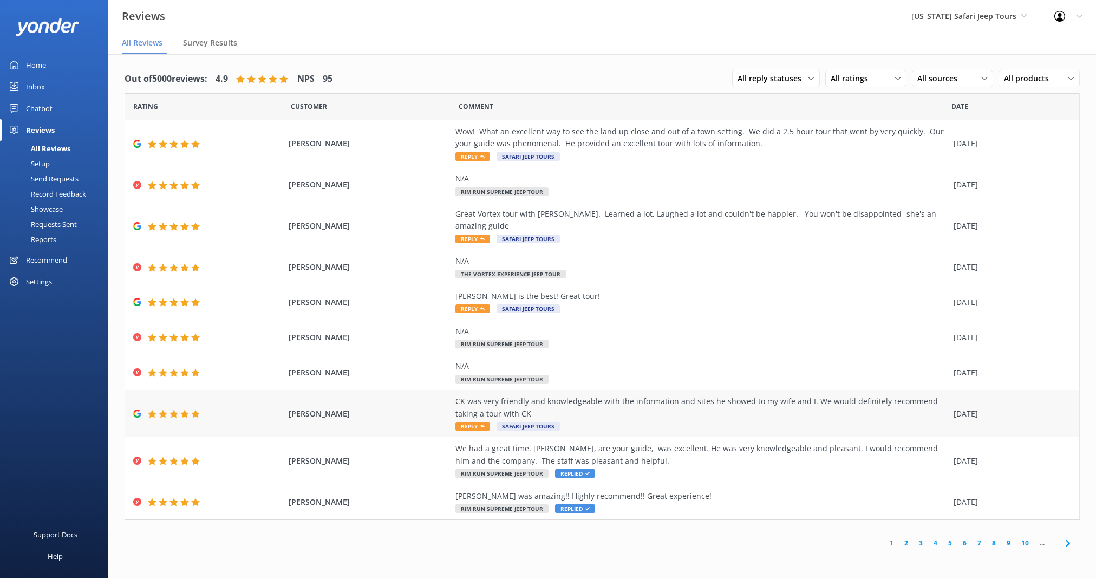
click at [614, 406] on div "CK was very friendly and knowledgeable with the information and sites he showed…" at bounding box center [702, 407] width 493 height 24
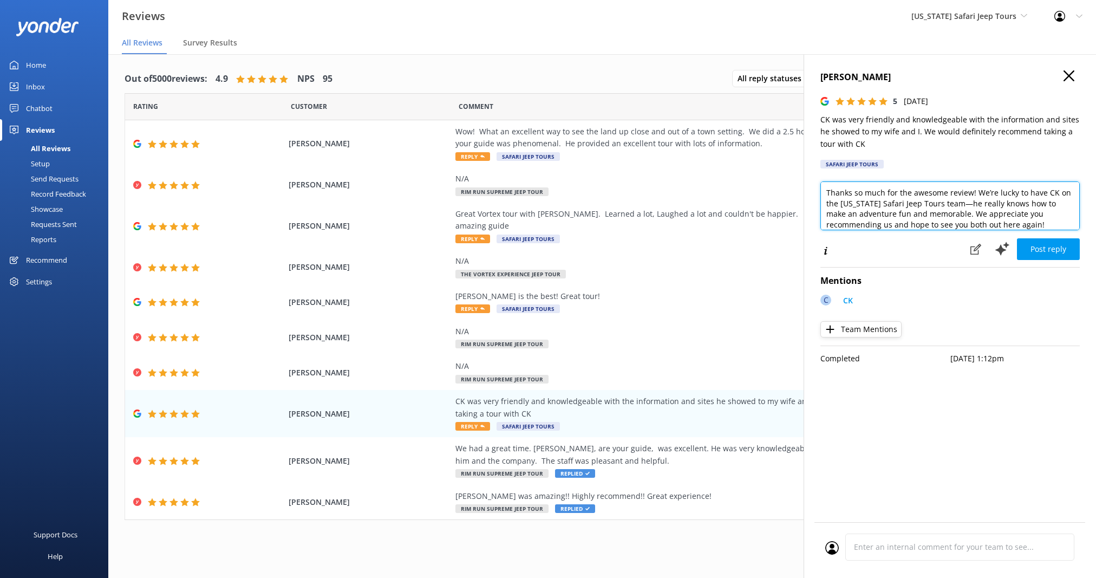
click at [1043, 225] on textarea "Thanks so much for the awesome review! We’re lucky to have CK on the [US_STATE]…" at bounding box center [950, 205] width 259 height 49
type textarea "Thanks so much for the awesome review! We’re lucky to have CK on the [US_STATE]…"
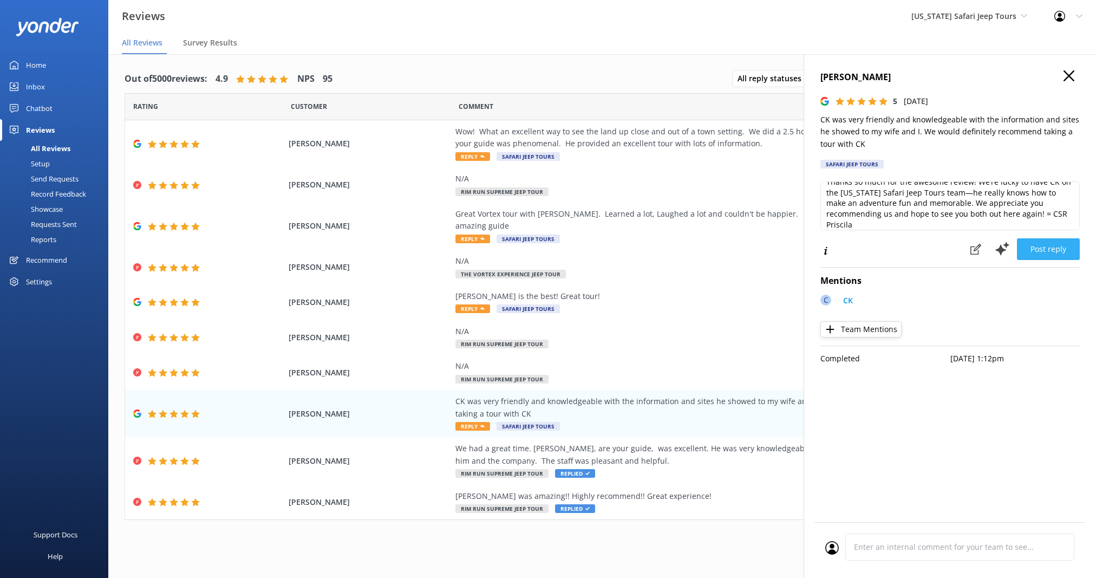
click at [1058, 249] on button "Post reply" at bounding box center [1048, 249] width 63 height 22
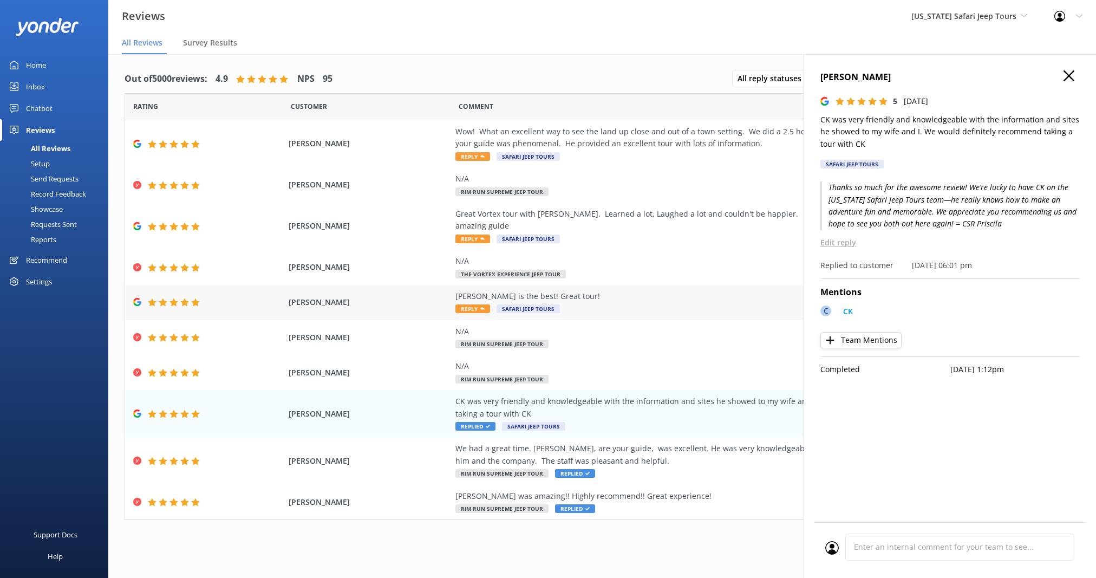
click at [628, 290] on div "[PERSON_NAME] is the best! Great tour!" at bounding box center [702, 296] width 493 height 12
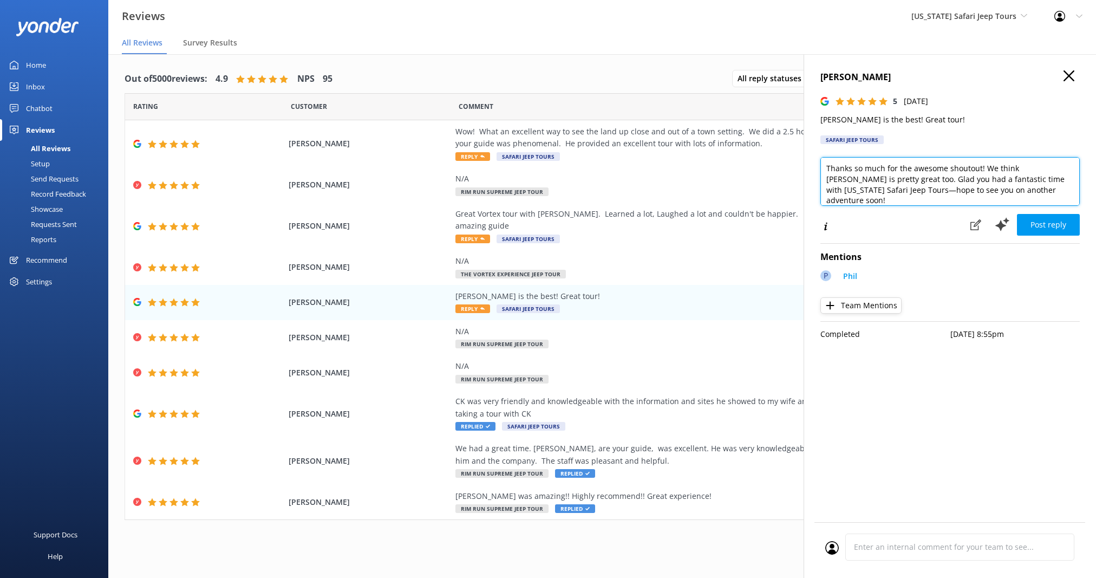
click at [1022, 191] on textarea "Thanks so much for the awesome shoutout! We think [PERSON_NAME] is pretty great…" at bounding box center [950, 181] width 259 height 49
type textarea "Thanks so much for the awesome shoutout! We think [PERSON_NAME] is pretty great…"
click at [1044, 220] on button "Post reply" at bounding box center [1048, 225] width 63 height 22
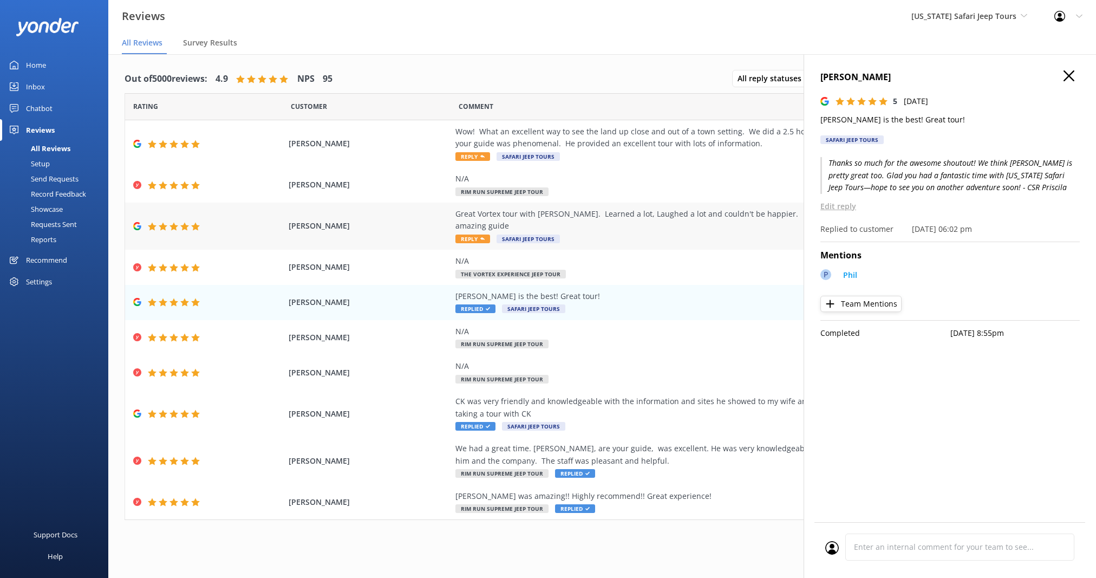
click at [649, 218] on div "Great Vortex tour with [PERSON_NAME]. Learned a lot, Laughed a lot and couldn't…" at bounding box center [702, 220] width 493 height 24
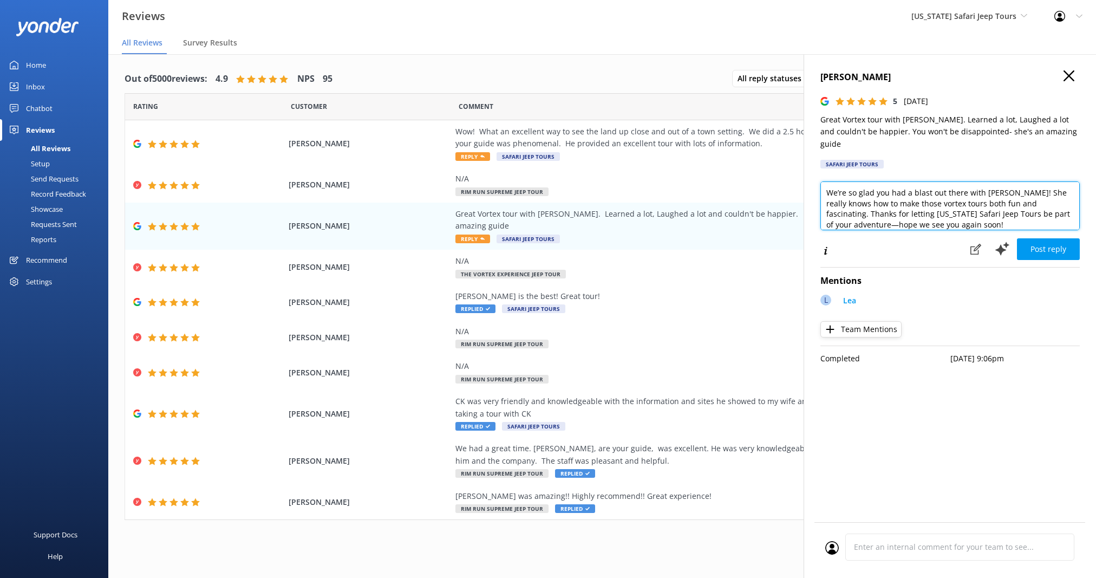
click at [948, 213] on textarea "We’re so glad you had a blast out there with [PERSON_NAME]! She really knows ho…" at bounding box center [950, 205] width 259 height 49
type textarea "We’re so glad you had a blast out there with [PERSON_NAME]! She really knows ho…"
click at [1044, 238] on button "Post reply" at bounding box center [1048, 249] width 63 height 22
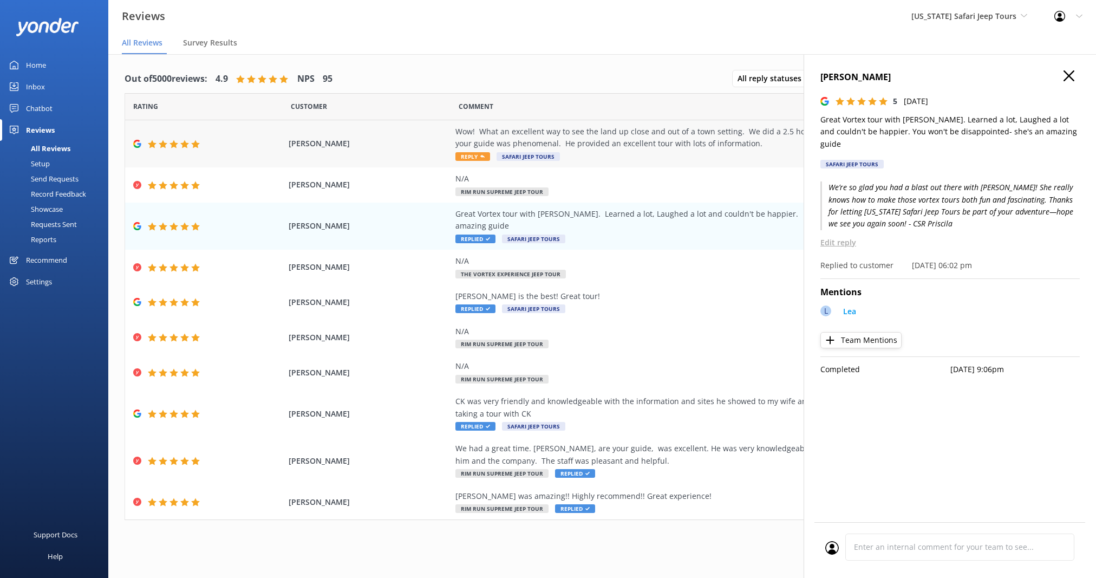
click at [646, 149] on div "Wow! What an excellent way to see the land up close and out of a town setting. …" at bounding box center [702, 138] width 493 height 24
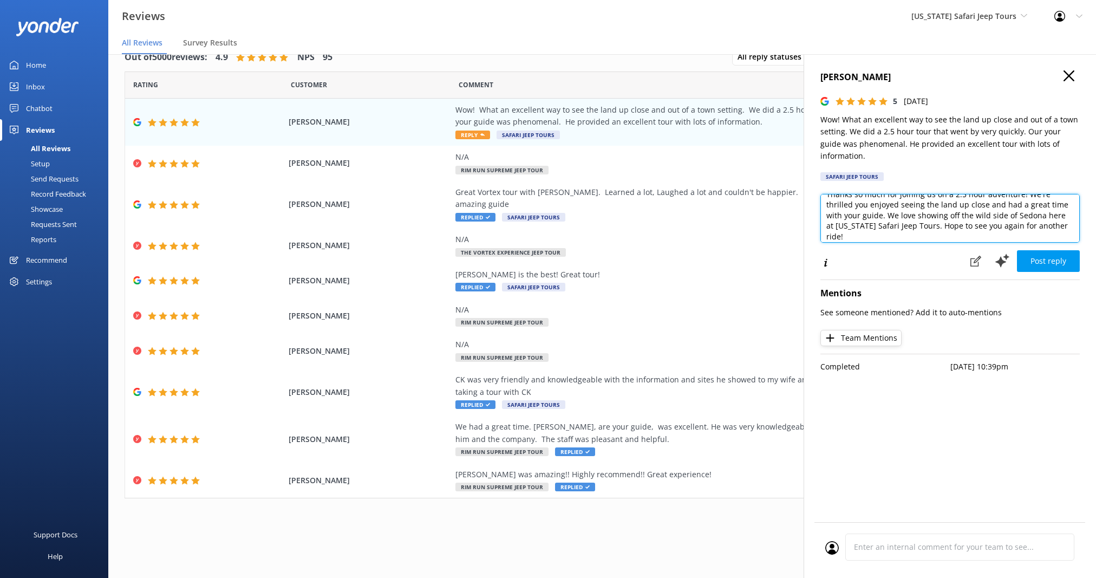
scroll to position [16, 0]
click at [864, 222] on textarea "Thanks so much for joining us on a 2.5 hour adventure! We're thrilled you enjoy…" at bounding box center [950, 218] width 259 height 49
type textarea "Thanks so much for joining us on a 2.5 hour adventure! We're thrilled you enjoy…"
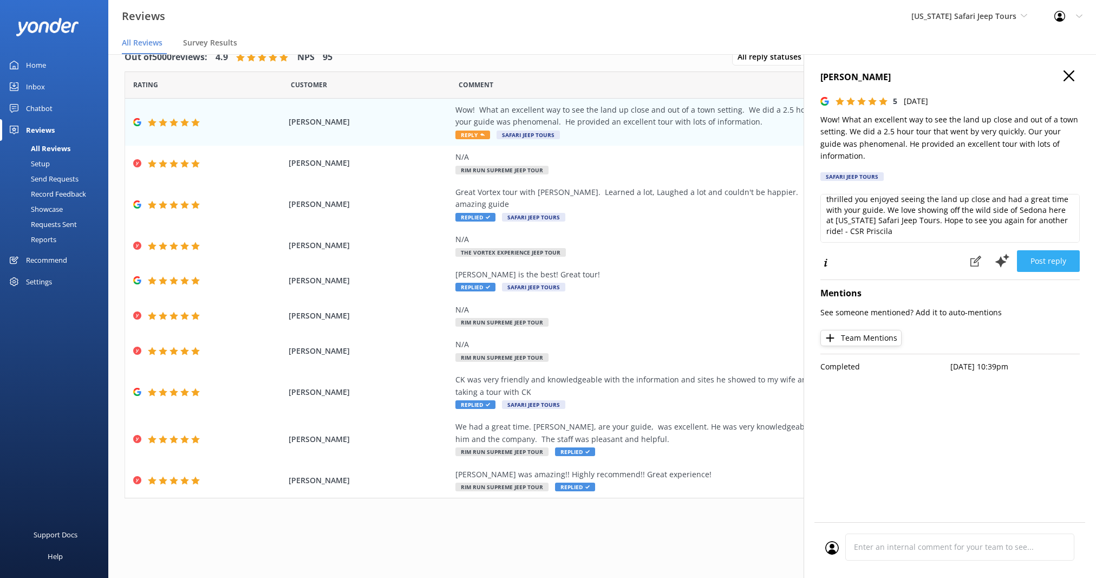
click at [1056, 253] on button "Post reply" at bounding box center [1048, 261] width 63 height 22
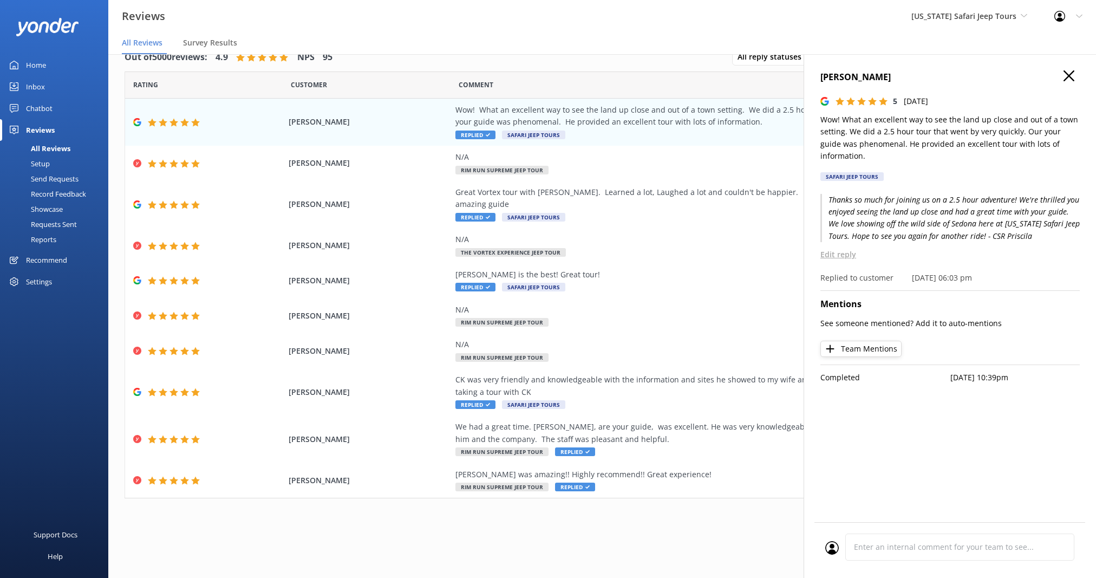
click at [684, 89] on div "Comment" at bounding box center [705, 84] width 493 height 27
click at [1067, 71] on icon at bounding box center [1069, 75] width 11 height 11
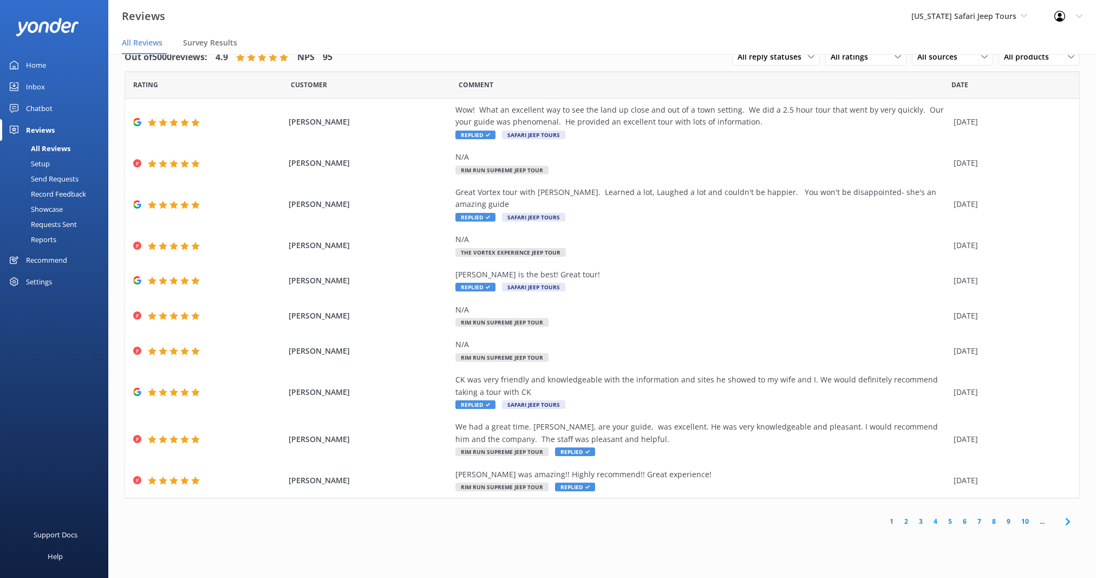
click at [906, 516] on link "2" at bounding box center [906, 521] width 15 height 10
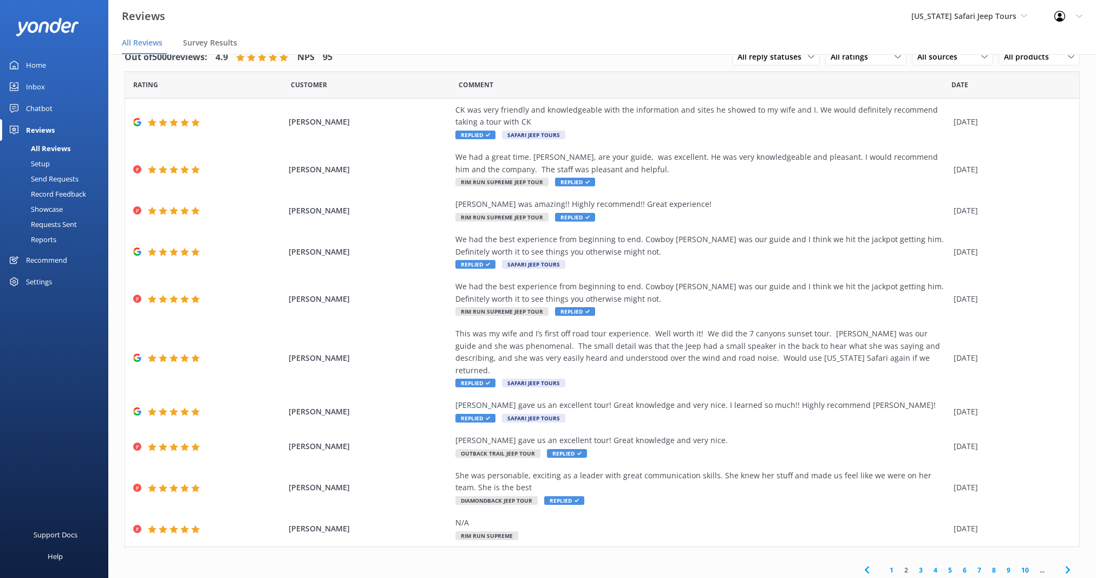
click at [914, 565] on link "3" at bounding box center [921, 570] width 15 height 10
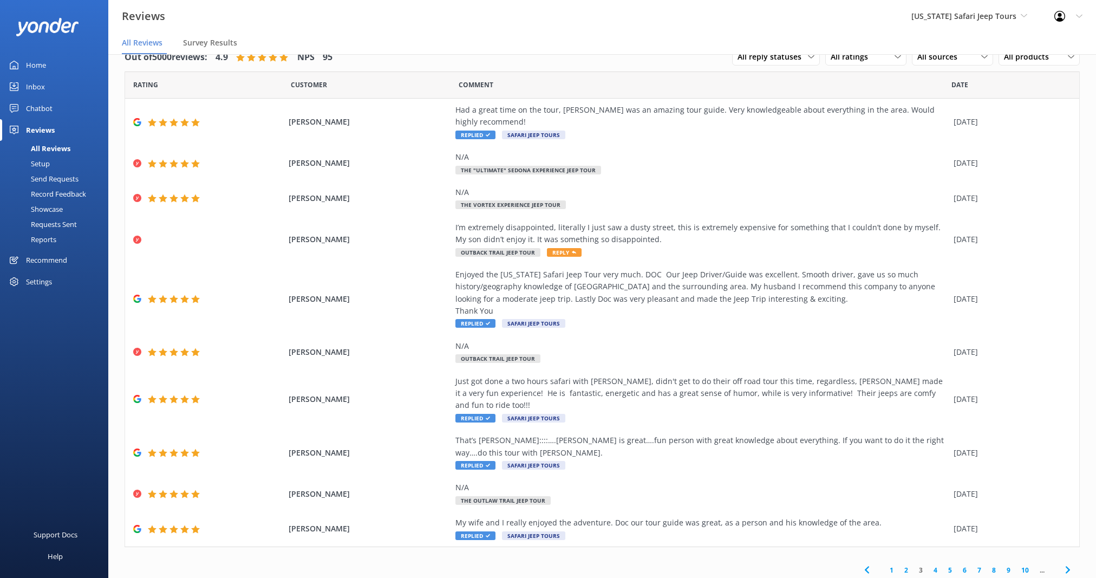
click at [899, 565] on link "2" at bounding box center [906, 570] width 15 height 10
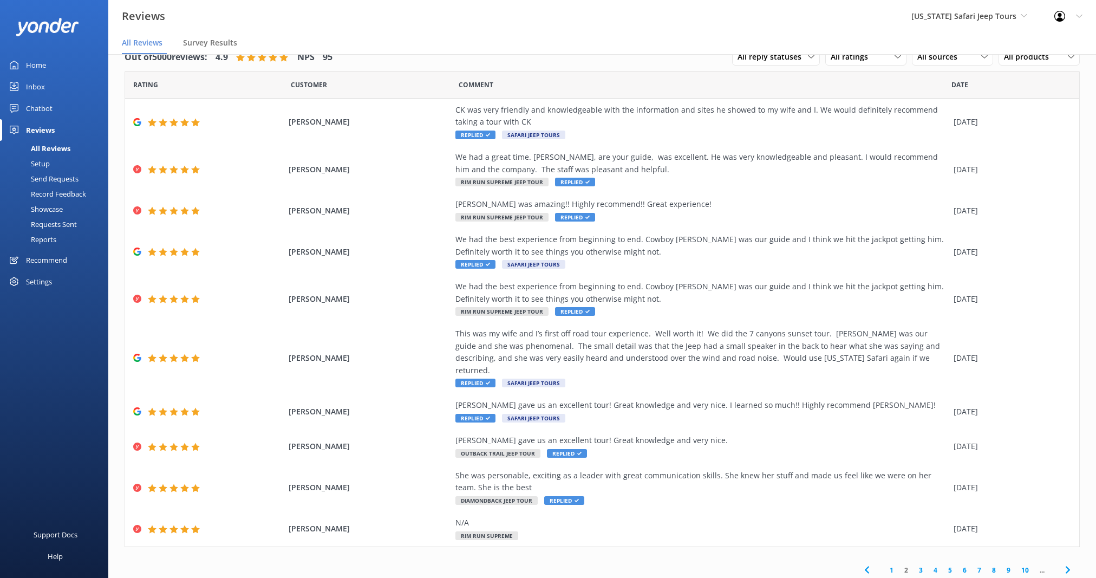
click at [885, 565] on link "1" at bounding box center [892, 570] width 15 height 10
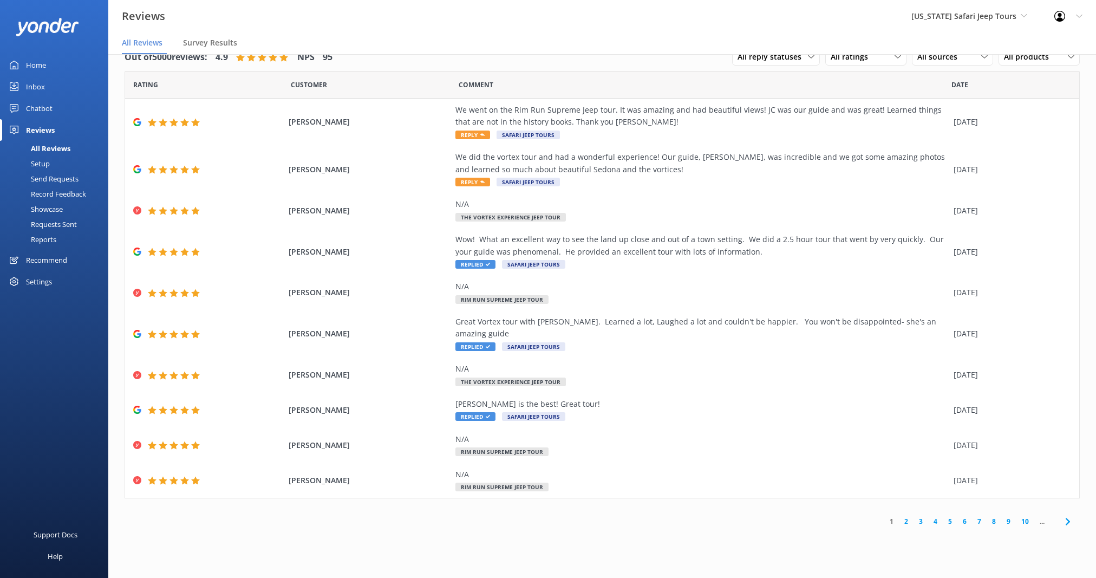
click at [933, 516] on link "4" at bounding box center [935, 521] width 15 height 10
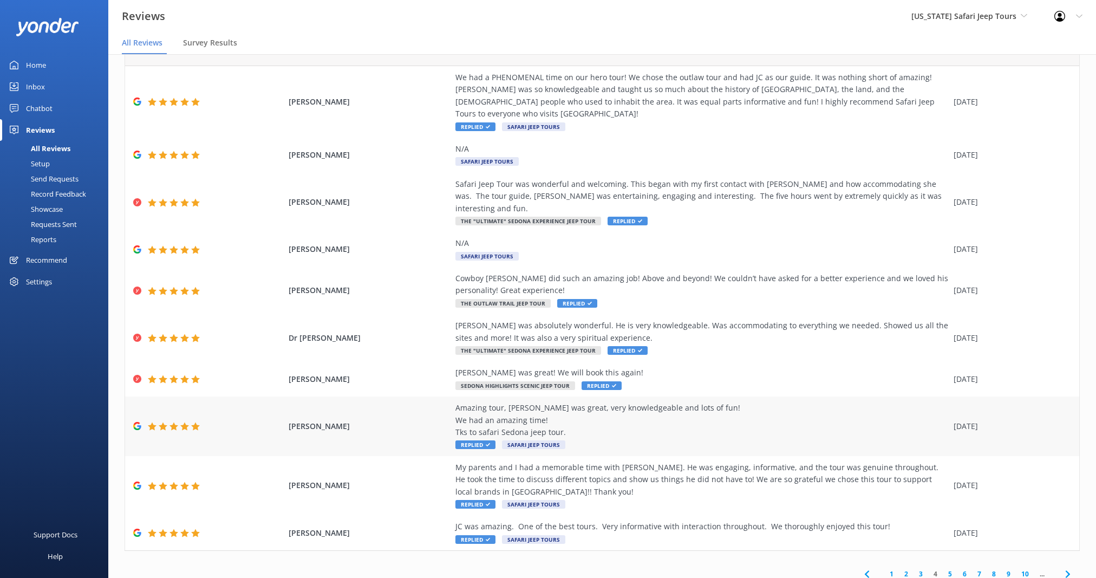
scroll to position [38, 0]
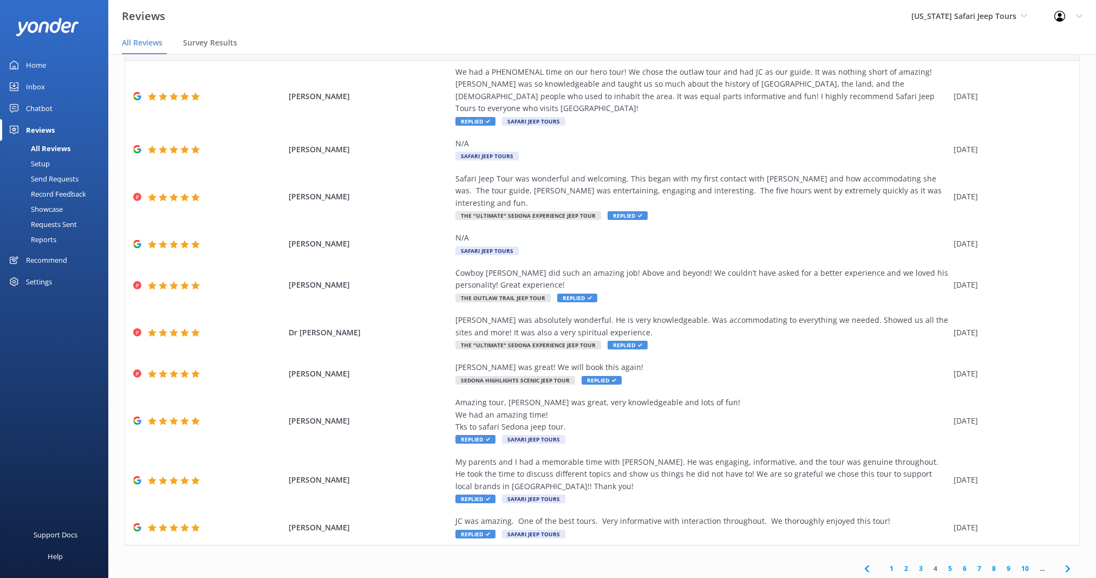
click at [914, 563] on link "3" at bounding box center [921, 568] width 15 height 10
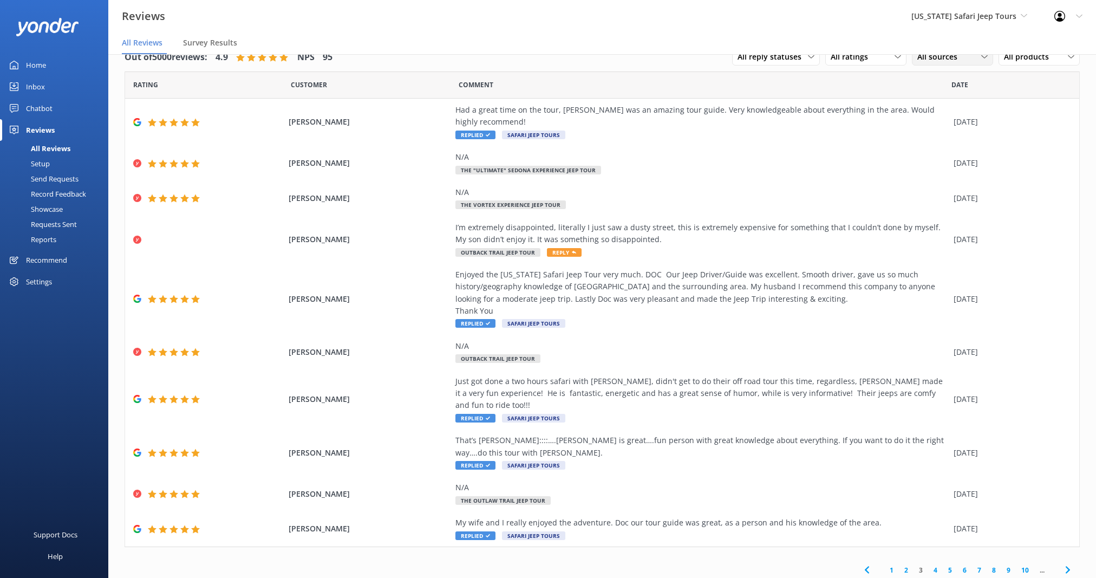
click at [959, 58] on div "All sources" at bounding box center [953, 57] width 76 height 12
click at [949, 96] on div "Yonder survey" at bounding box center [958, 101] width 61 height 11
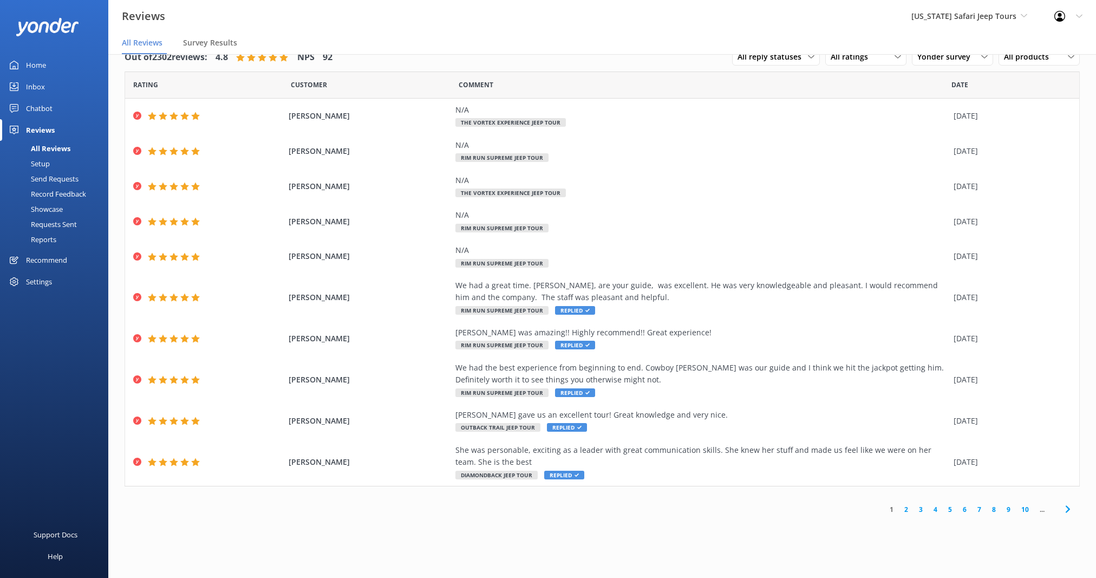
click at [911, 507] on link "2" at bounding box center [906, 509] width 15 height 10
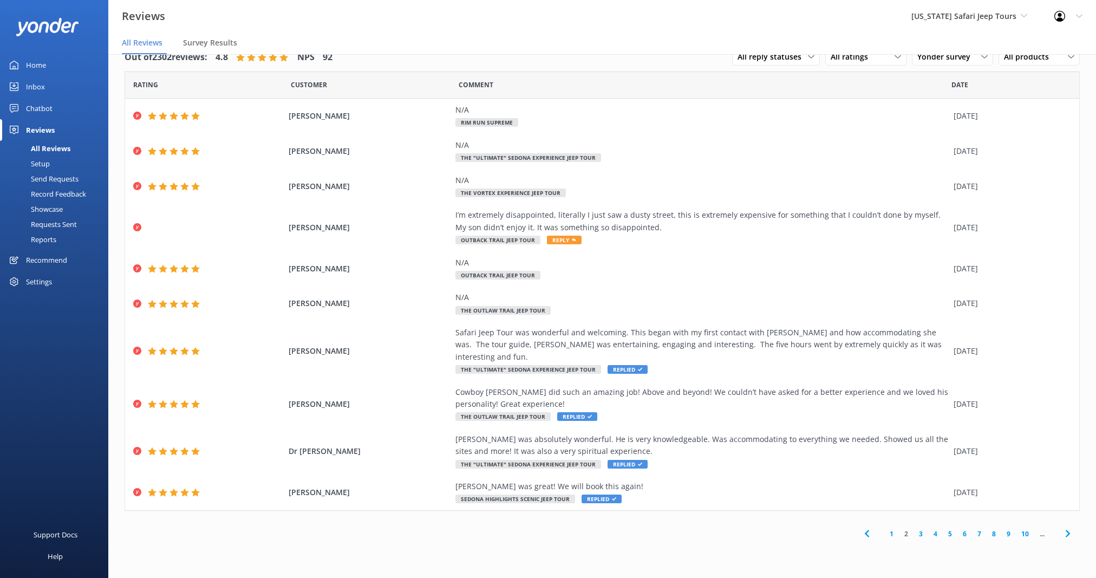
click at [893, 529] on link "1" at bounding box center [892, 534] width 15 height 10
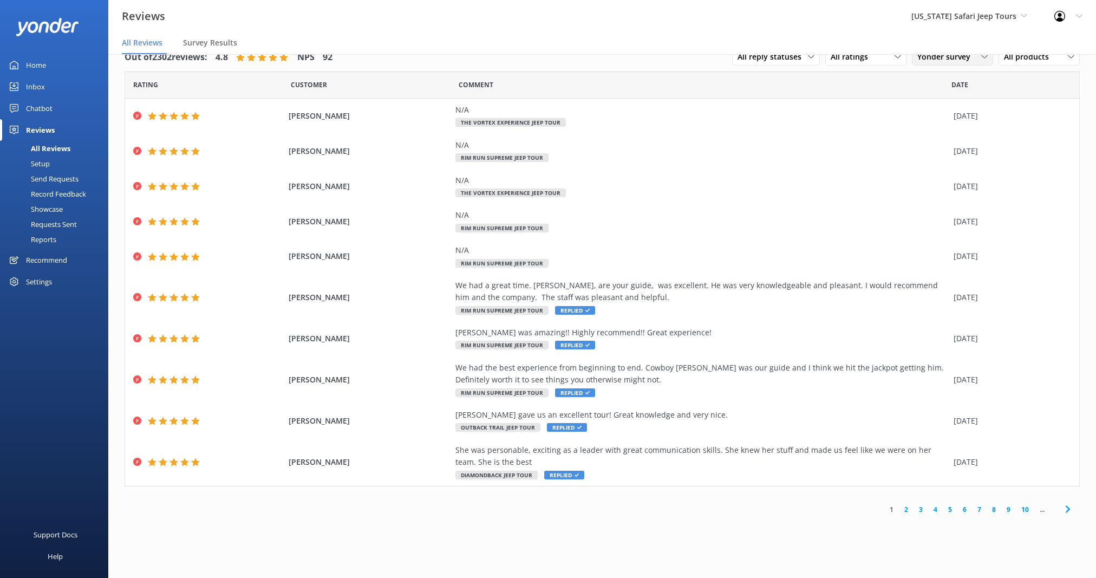
click at [980, 55] on div "Yonder survey" at bounding box center [953, 57] width 76 height 12
click at [936, 81] on div "All sources" at bounding box center [935, 79] width 34 height 11
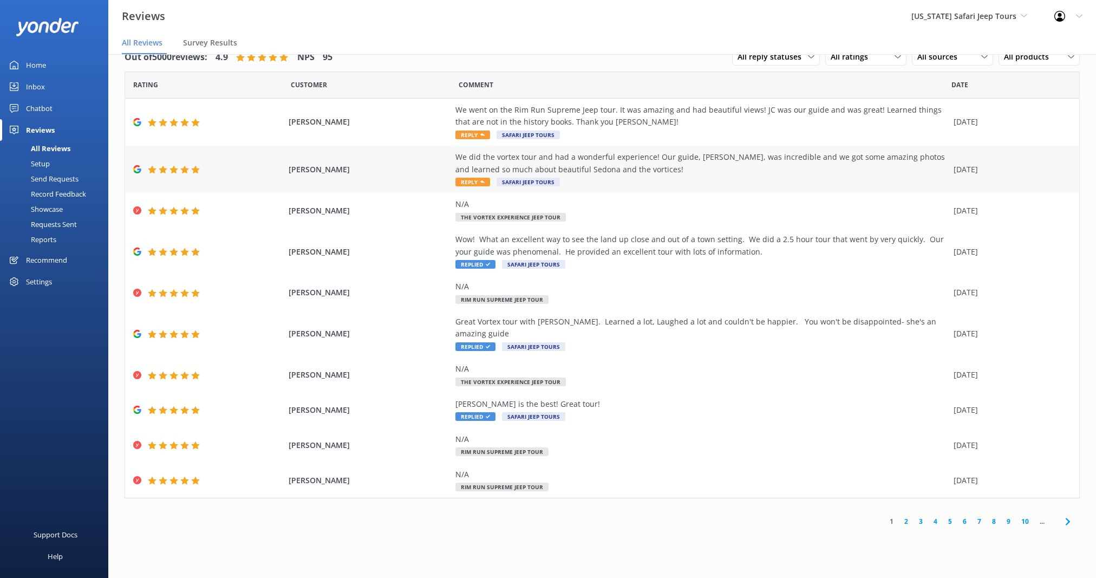
click at [683, 167] on div "We did the vortex tour and had a wonderful experience! Our guide, [PERSON_NAME]…" at bounding box center [702, 163] width 493 height 24
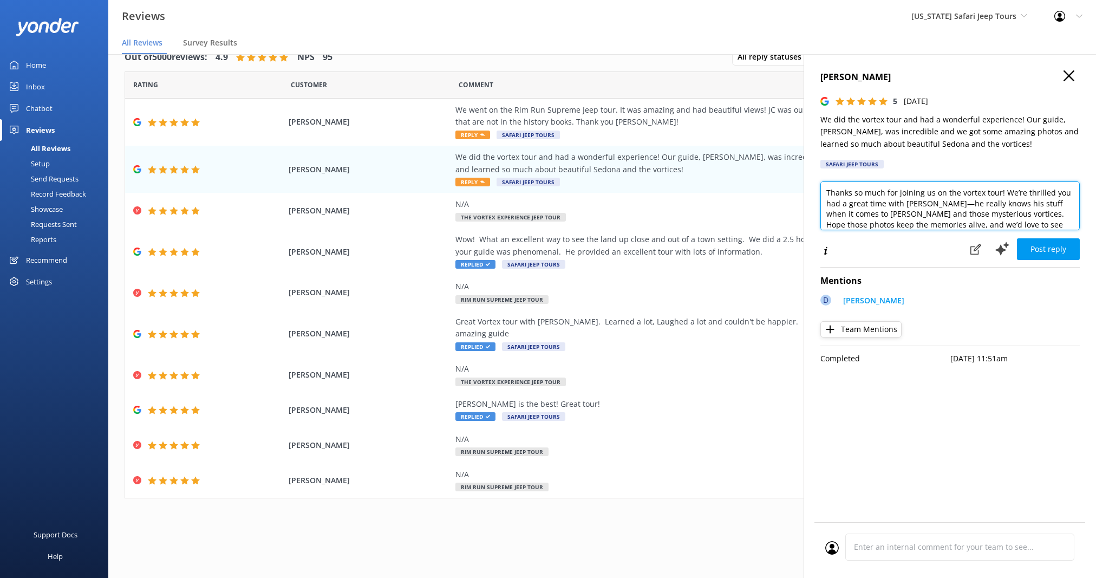
click at [916, 206] on textarea "Thanks so much for joining us on the vortex tour! We’re thrilled you had a grea…" at bounding box center [950, 205] width 259 height 49
type textarea "Thanks so much for joining us on the vortex tour! We’re thrilled you had a grea…"
click at [1033, 239] on button "Post reply" at bounding box center [1048, 249] width 63 height 22
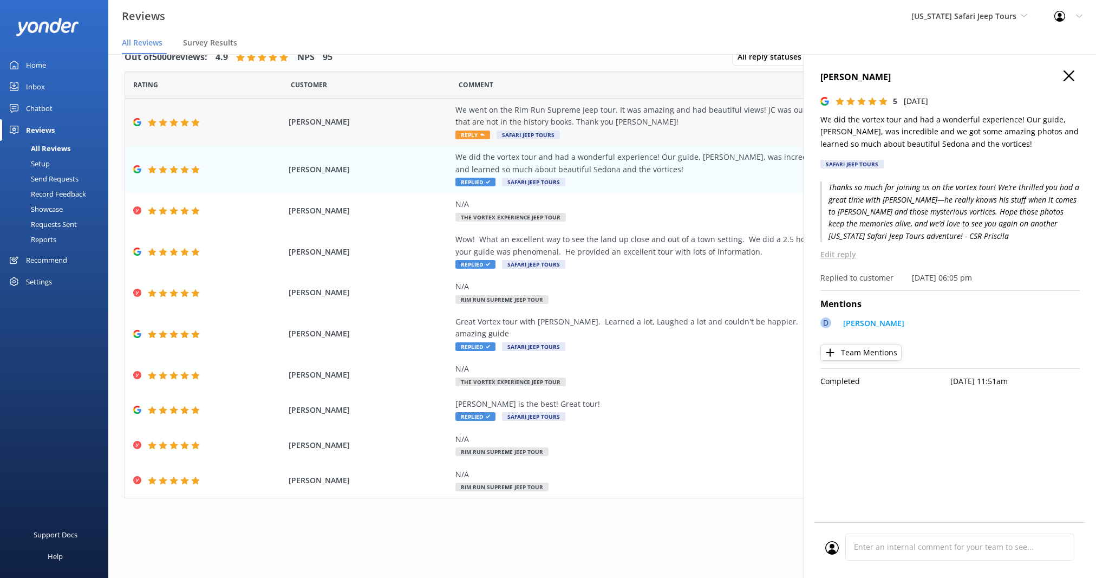
click at [678, 130] on div "We went on the Rim Run Supreme Jeep tour. It was amazing and had beautiful view…" at bounding box center [702, 122] width 493 height 36
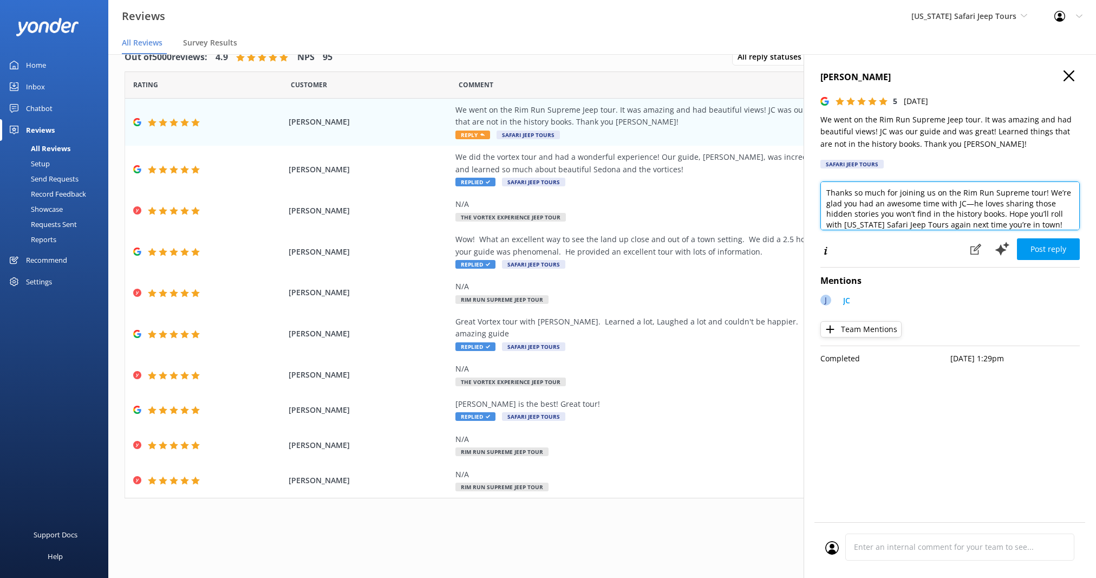
click at [1055, 223] on textarea "Thanks so much for joining us on the Rim Run Supreme tour! We’re glad you had a…" at bounding box center [950, 205] width 259 height 49
type textarea "Thanks so much for joining us on the Rim Run Supreme tour! We’re glad you had a…"
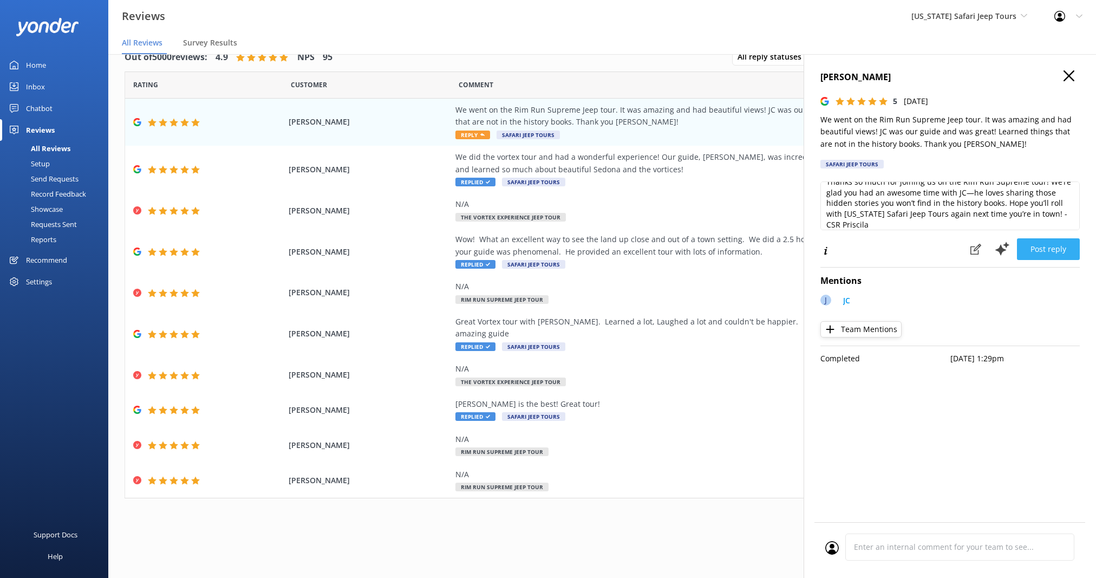
click at [1055, 251] on button "Post reply" at bounding box center [1048, 249] width 63 height 22
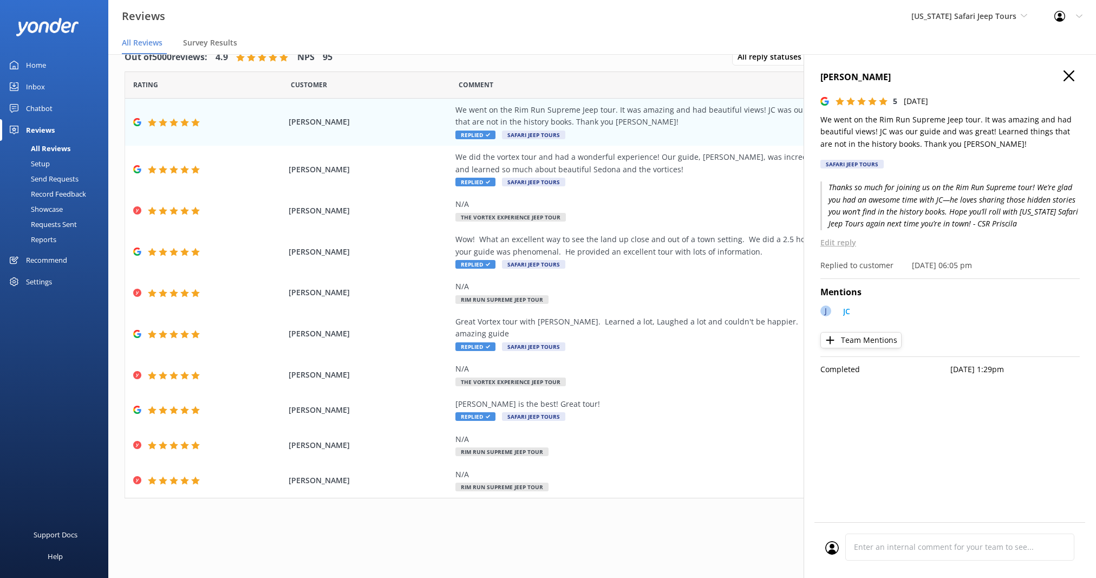
click at [564, 23] on div "Reviews [US_STATE] Safari Jeep Tours Sedona Off-Road Center [US_STATE] Safari J…" at bounding box center [548, 16] width 1096 height 32
click at [1066, 73] on use at bounding box center [1069, 75] width 11 height 11
